Goal: Task Accomplishment & Management: Use online tool/utility

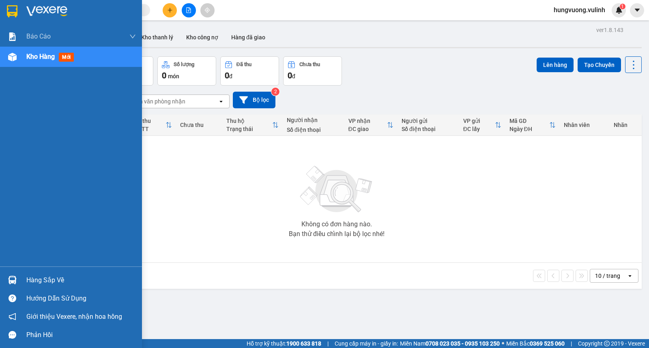
drag, startPoint x: 31, startPoint y: 287, endPoint x: 30, endPoint y: 279, distance: 8.6
click at [33, 286] on div "Hàng sắp về" at bounding box center [71, 280] width 142 height 18
click at [34, 284] on div "Báo cáo BC hàng tồn (trạm) Báo cáo dòng tiền (nhân viên) Báo cáo dòng tiền (trạ…" at bounding box center [71, 174] width 142 height 348
click at [48, 282] on div "Hàng sắp về" at bounding box center [81, 280] width 110 height 12
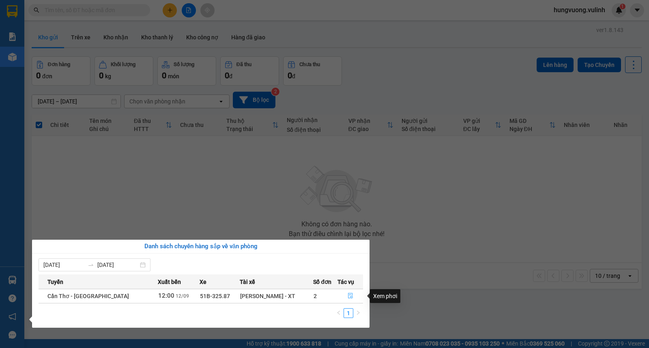
drag, startPoint x: 345, startPoint y: 297, endPoint x: 344, endPoint y: 292, distance: 4.6
click at [346, 297] on button "button" at bounding box center [350, 296] width 25 height 13
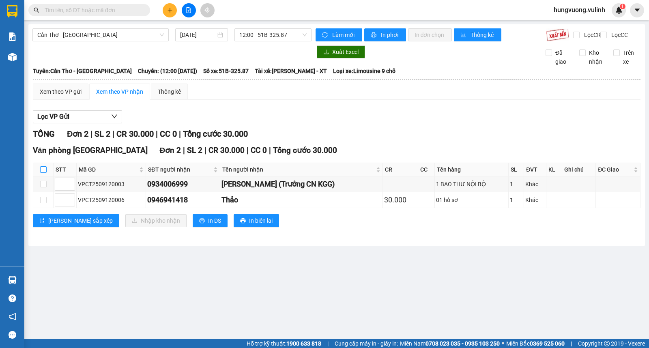
click at [45, 173] on input "checkbox" at bounding box center [43, 169] width 6 height 6
checkbox input "true"
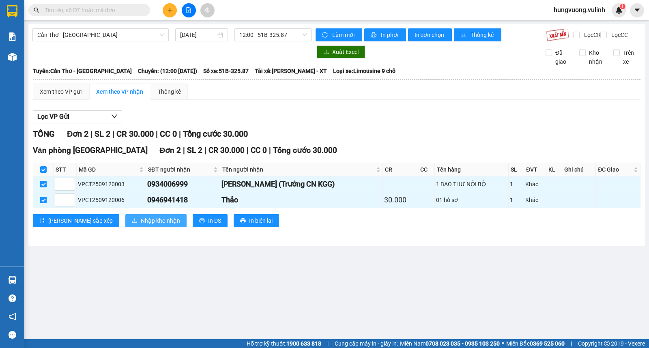
click at [141, 225] on span "Nhập kho nhận" at bounding box center [160, 220] width 39 height 9
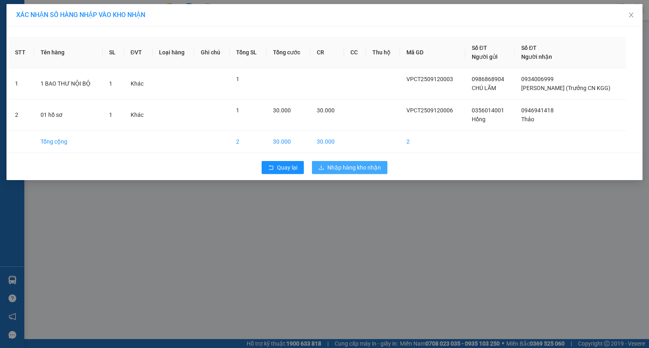
click at [358, 166] on span "Nhập hàng kho nhận" at bounding box center [354, 167] width 54 height 9
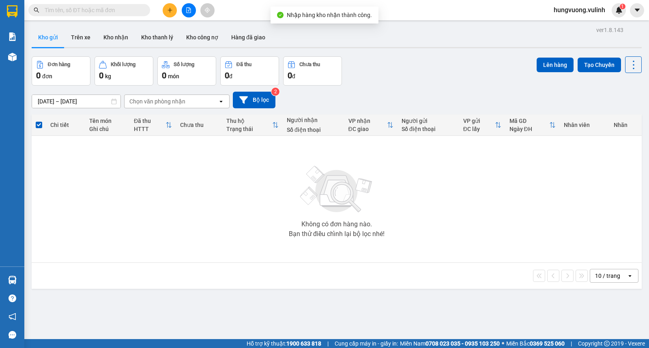
click at [54, 41] on button "Kho gửi" at bounding box center [48, 37] width 33 height 19
click at [108, 38] on button "Kho nhận" at bounding box center [116, 37] width 38 height 19
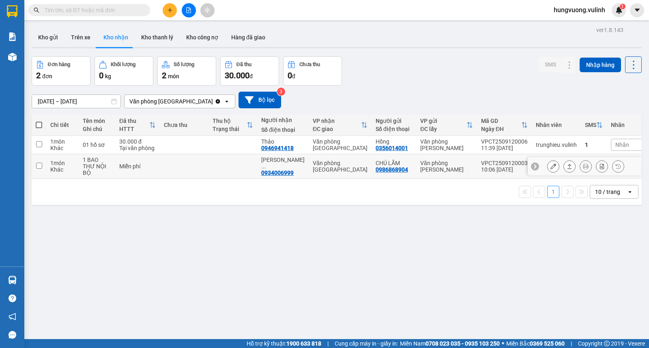
click at [567, 164] on icon at bounding box center [570, 167] width 6 height 6
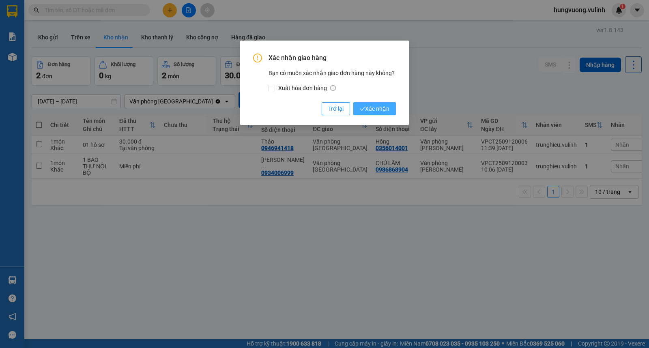
click at [372, 110] on span "Xác nhận" at bounding box center [375, 108] width 30 height 9
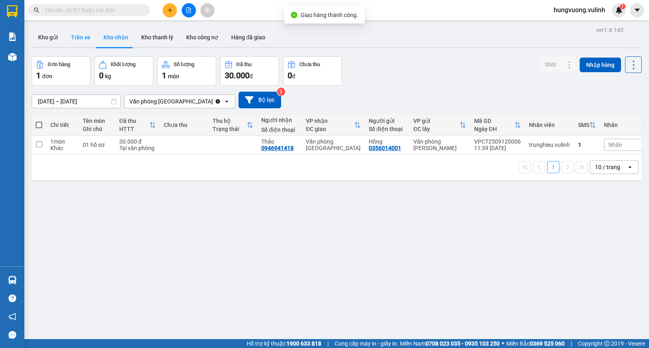
click at [74, 34] on button "Trên xe" at bounding box center [81, 37] width 32 height 19
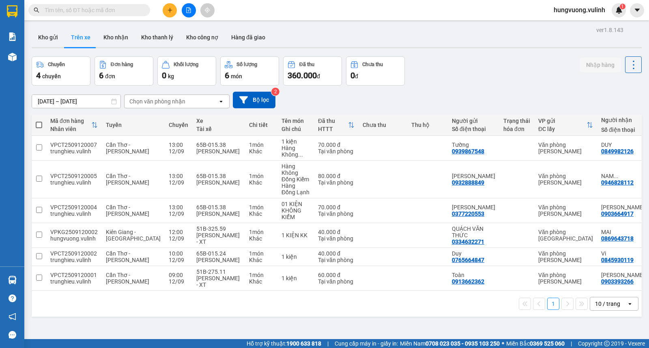
click at [46, 26] on div "ver 1.8.143 Kho gửi Trên xe Kho nhận Kho thanh lý Kho công nợ Hàng đã giao Chuy…" at bounding box center [336, 198] width 617 height 348
click at [45, 32] on button "Kho gửi" at bounding box center [48, 37] width 33 height 19
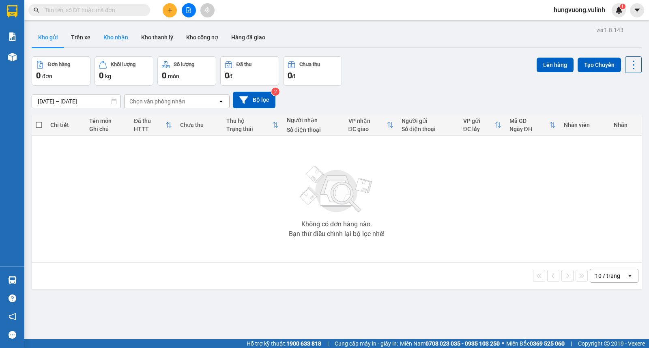
click at [111, 41] on button "Kho nhận" at bounding box center [116, 37] width 38 height 19
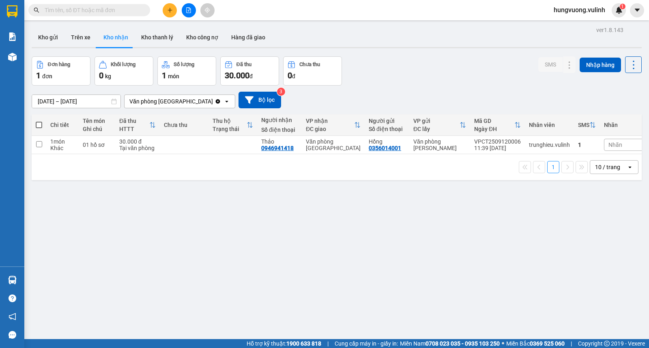
click at [40, 25] on div "ver 1.8.143 Kho gửi Trên xe Kho nhận Kho thanh lý Kho công nợ Hàng đã giao Đơn …" at bounding box center [336, 198] width 617 height 348
click at [41, 33] on button "Kho gửi" at bounding box center [48, 37] width 33 height 19
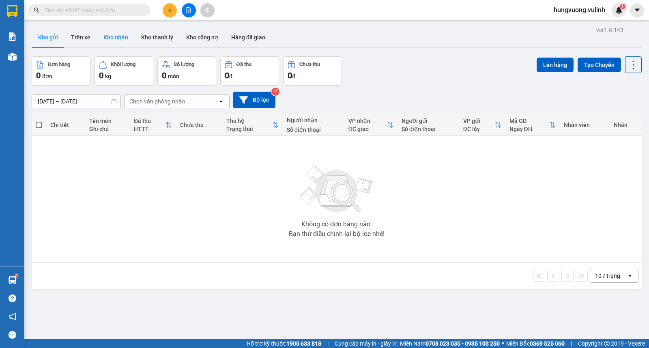
click at [110, 41] on button "Kho nhận" at bounding box center [116, 37] width 38 height 19
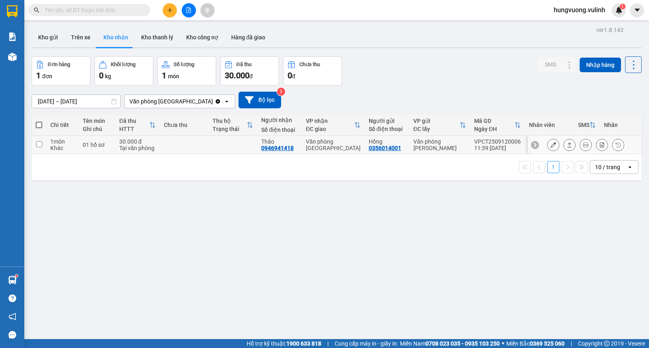
click at [567, 146] on icon at bounding box center [570, 145] width 6 height 6
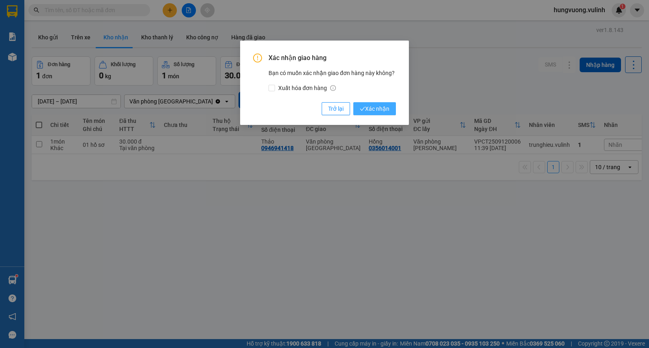
click at [387, 110] on span "Xác nhận" at bounding box center [375, 108] width 30 height 9
